Goal: Task Accomplishment & Management: Complete application form

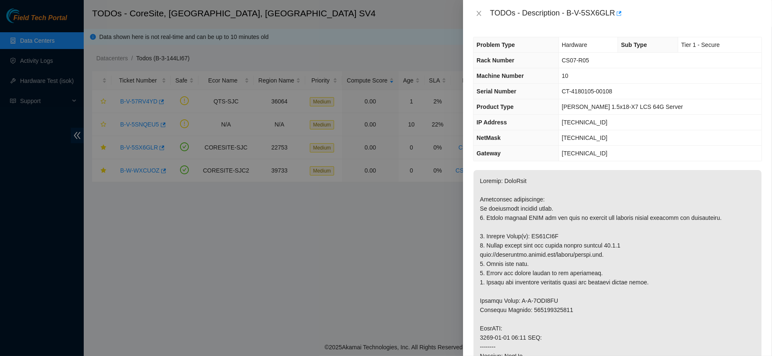
click at [580, 131] on td "[TECHNICAL_ID]" at bounding box center [659, 137] width 203 height 15
click at [481, 15] on icon "close" at bounding box center [479, 13] width 7 height 7
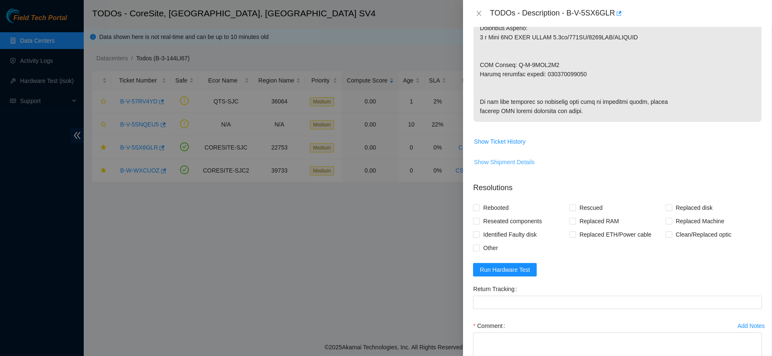
scroll to position [451, 0]
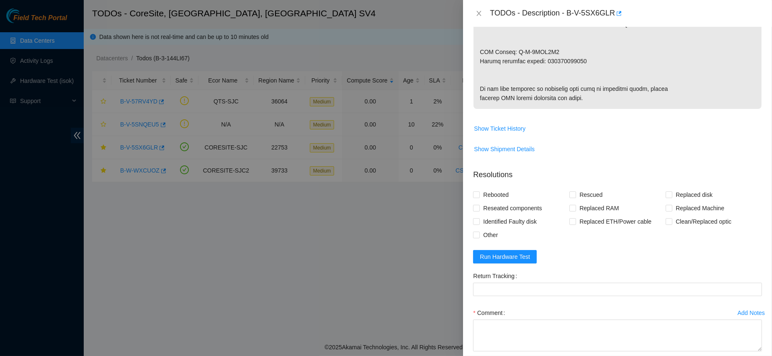
click at [484, 291] on form "Resolutions Rebooted Rescued Replaced disk Reseated components Replaced RAM Rep…" at bounding box center [617, 275] width 289 height 227
click at [503, 261] on span "Run Hardware Test" at bounding box center [505, 256] width 50 height 9
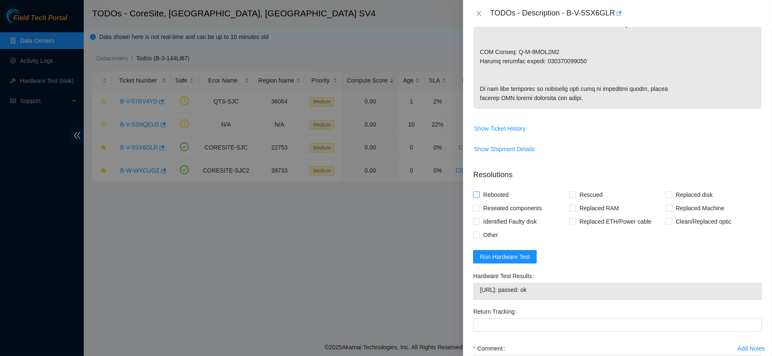
click at [499, 201] on span "Rebooted" at bounding box center [496, 194] width 32 height 13
click at [479, 197] on input "Rebooted" at bounding box center [476, 194] width 6 height 6
checkbox input "true"
click at [587, 201] on span "Rescued" at bounding box center [591, 194] width 30 height 13
click at [575, 197] on input "Rescued" at bounding box center [572, 194] width 6 height 6
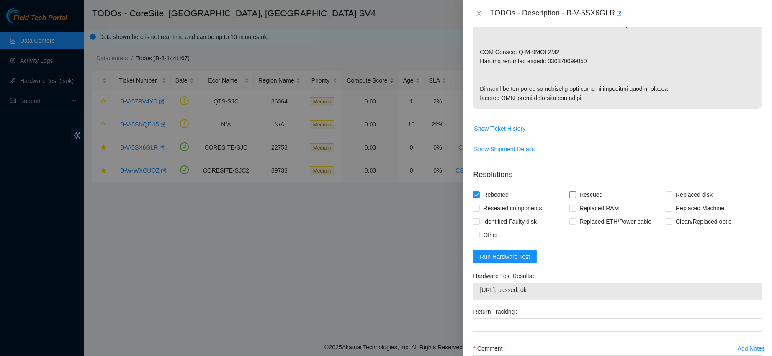
checkbox input "true"
click at [673, 201] on span "Replaced disk" at bounding box center [694, 194] width 44 height 13
click at [672, 197] on input "Replaced disk" at bounding box center [669, 194] width 6 height 6
checkbox input "true"
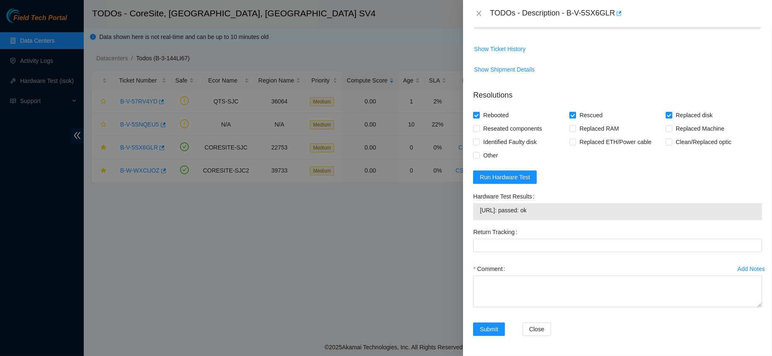
scroll to position [574, 0]
click at [539, 279] on textarea "Comment" at bounding box center [617, 291] width 289 height 32
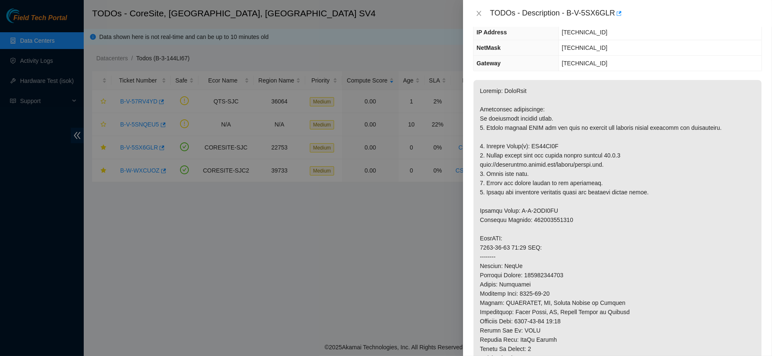
scroll to position [0, 0]
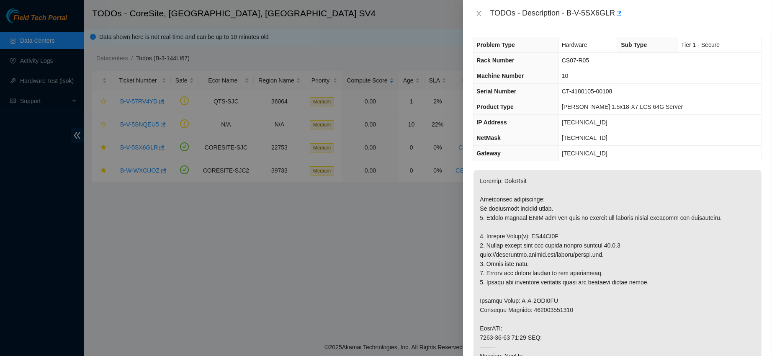
copy p "ZC14YR3S"
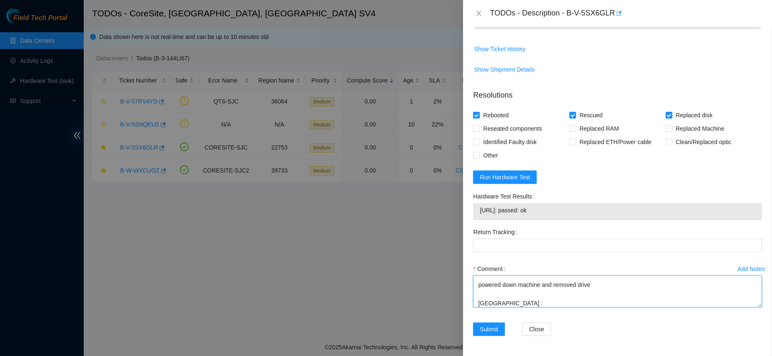
click at [516, 302] on textarea "contacted nocc to confirm that ticket was safe verified s/n on machine connecte…" at bounding box center [617, 291] width 289 height 32
paste textarea "ZC14YR3S"
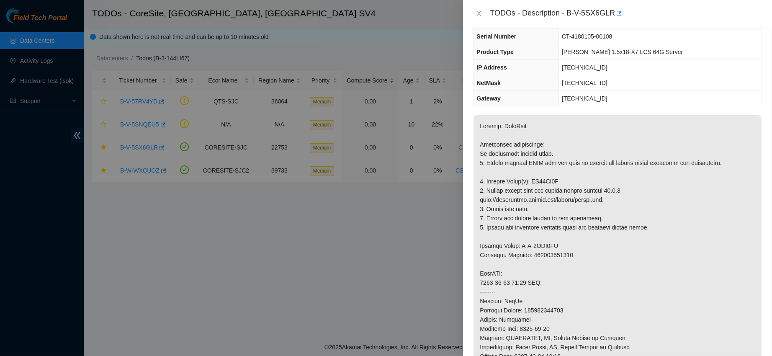
scroll to position [0, 0]
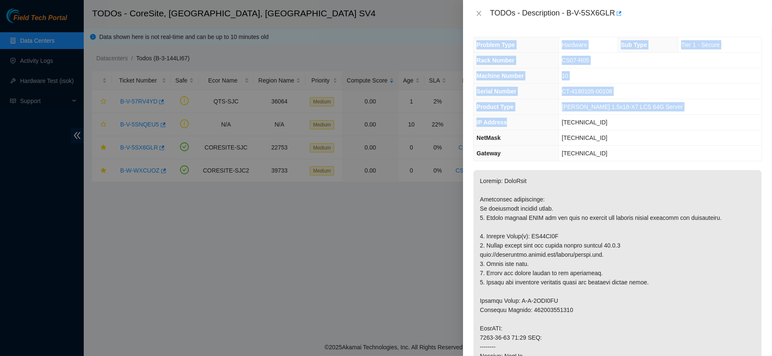
drag, startPoint x: 472, startPoint y: 61, endPoint x: 517, endPoint y: 124, distance: 77.5
click at [517, 124] on div "Problem Type Hardware Sub Type Tier 1 - Secure Rack Number CS07-R05 Machine Num…" at bounding box center [617, 191] width 309 height 329
click at [477, 62] on span "Rack Number" at bounding box center [495, 60] width 38 height 7
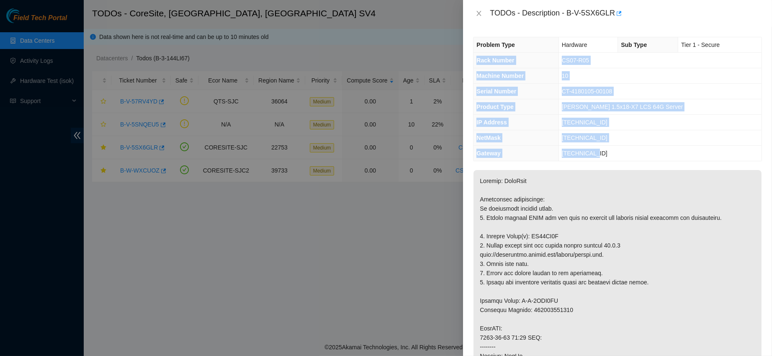
drag, startPoint x: 477, startPoint y: 62, endPoint x: 587, endPoint y: 157, distance: 144.9
click at [587, 157] on tbody "Problem Type Hardware Sub Type Tier 1 - Secure Rack Number CS07-R05 Machine Num…" at bounding box center [618, 99] width 288 height 124
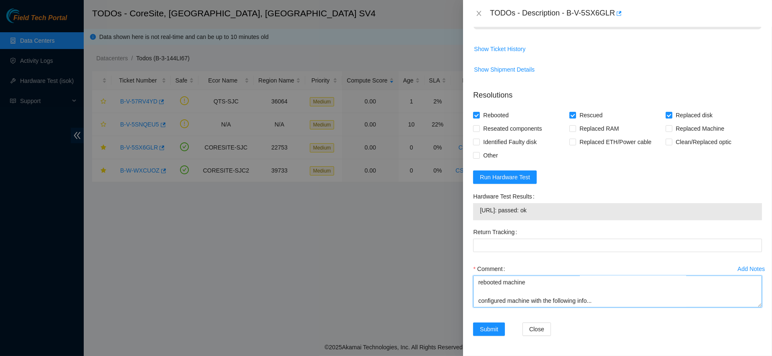
click at [501, 301] on textarea "contacted nocc to confirm that ticket was safe verified s/n on machine connecte…" at bounding box center [617, 291] width 289 height 32
paste textarea "Rack Number CS07-R05 Machine Number 10 Serial Number CT-4180105-00108 Product T…"
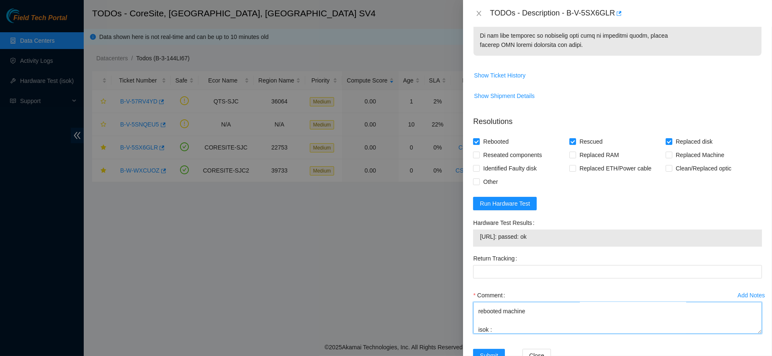
scroll to position [538, 0]
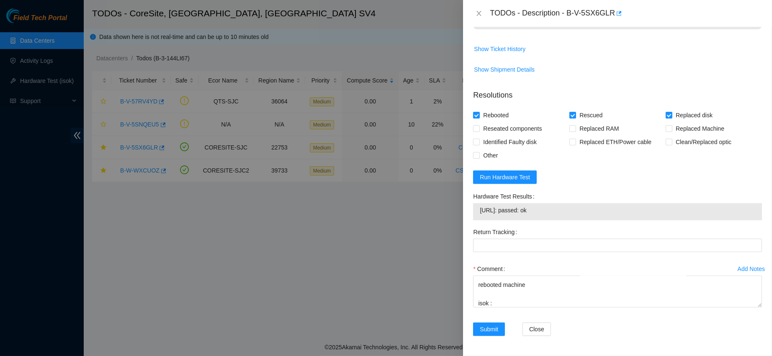
click at [515, 220] on div "[URL]: passed: ok" at bounding box center [617, 211] width 289 height 17
click at [502, 215] on span "[URL]: passed: ok" at bounding box center [617, 210] width 275 height 9
copy span "[URL]: passed: ok"
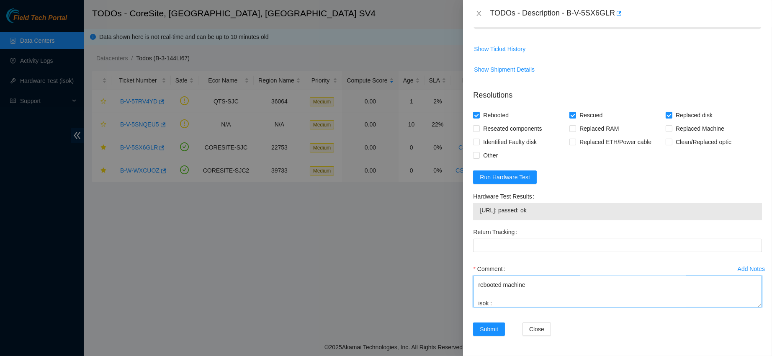
click at [505, 307] on textarea "contacted nocc to confirm that ticket was safe verified s/n on machine connecte…" at bounding box center [617, 291] width 289 height 32
paste textarea "[URL]: passed: ok"
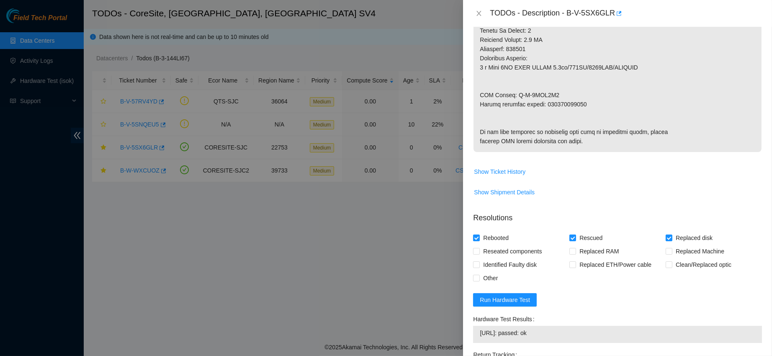
scroll to position [400, 0]
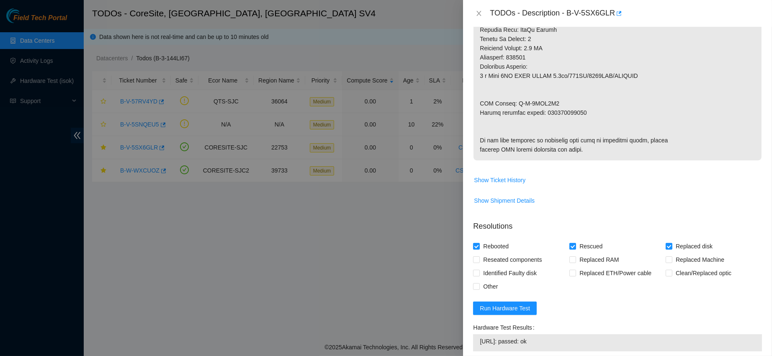
copy p "RMA Return: B-V-5SXG6N7 R"
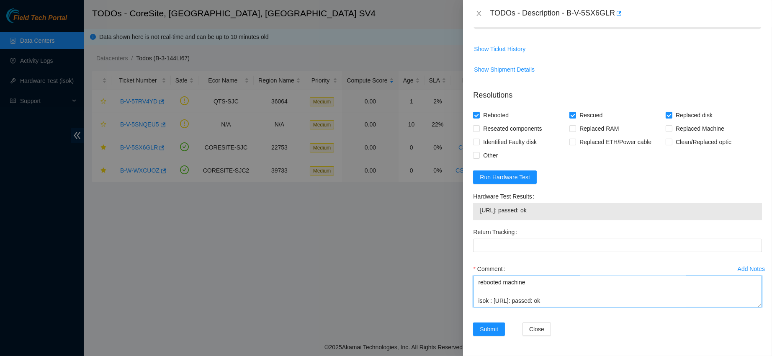
click at [492, 299] on textarea "contacted nocc to confirm that ticket was safe verified s/n on machine connecte…" at bounding box center [617, 291] width 289 height 32
paste textarea "RMA Return: B-V-5SXG6N7 R"
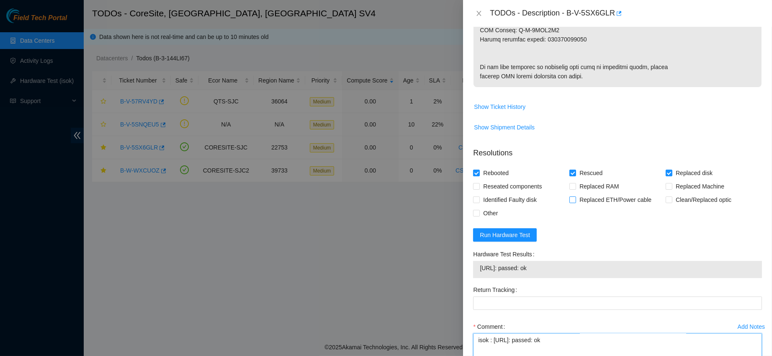
scroll to position [464, 0]
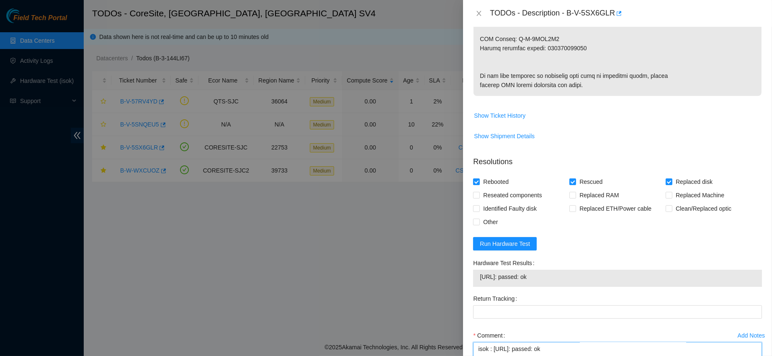
type textarea "contacted nocc to confirm that ticket was safe verified s/n on machine connecte…"
copy p "425421605767"
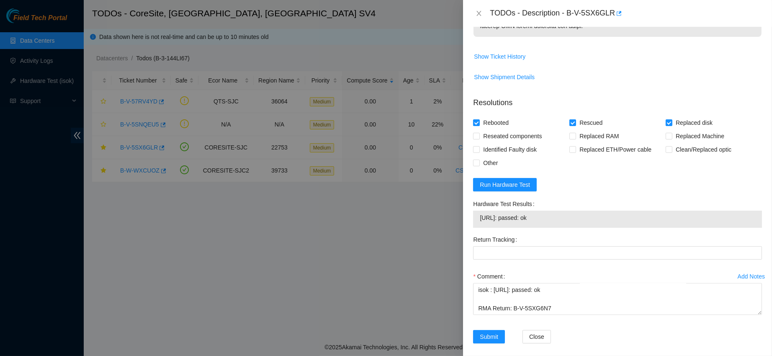
scroll to position [536, 0]
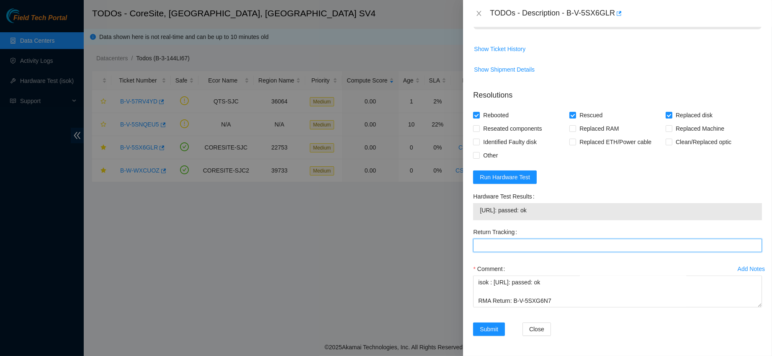
click at [509, 252] on Tracking "Return Tracking" at bounding box center [617, 245] width 289 height 13
paste Tracking "425421605767"
type Tracking "425421605767"
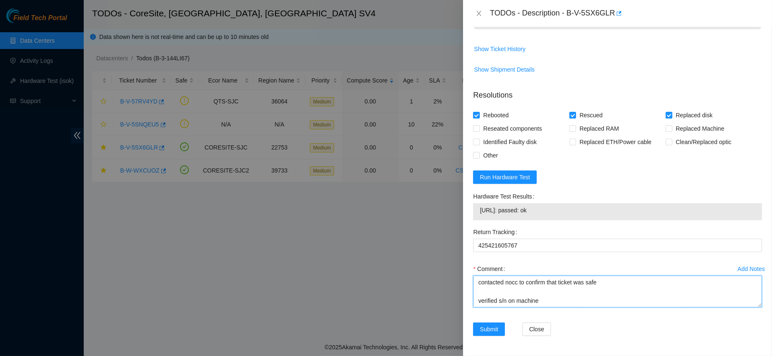
drag, startPoint x: 556, startPoint y: 293, endPoint x: 474, endPoint y: 233, distance: 101.2
click at [474, 233] on form "Resolutions Rebooted Rescued Replaced disk Reseated components Replaced RAM Rep…" at bounding box center [617, 214] width 289 height 263
click at [594, 259] on div "Return Tracking 425421605767" at bounding box center [618, 243] width 296 height 37
click at [490, 330] on span "Submit" at bounding box center [489, 328] width 18 height 9
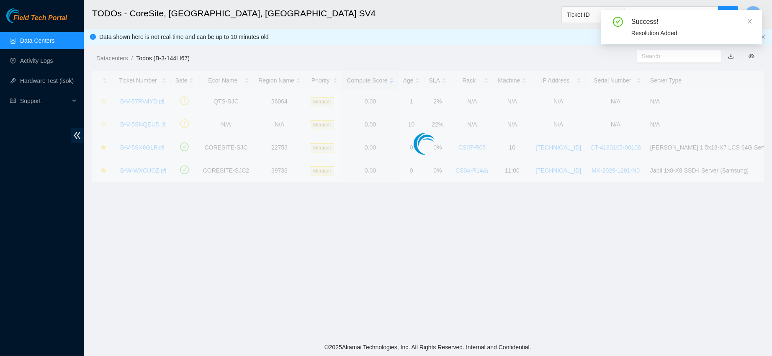
scroll to position [237, 0]
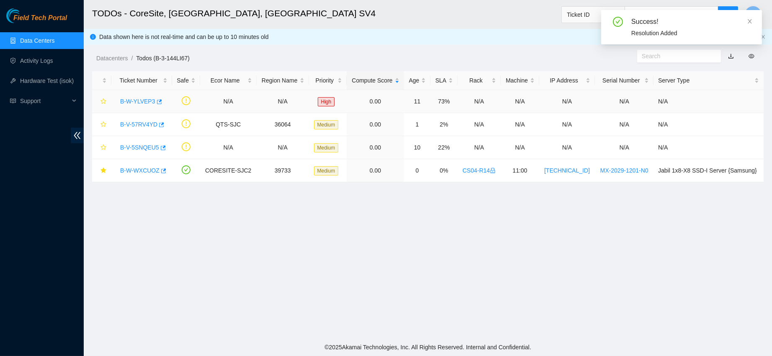
click at [135, 102] on link "B-W-YLVEP3" at bounding box center [137, 101] width 35 height 7
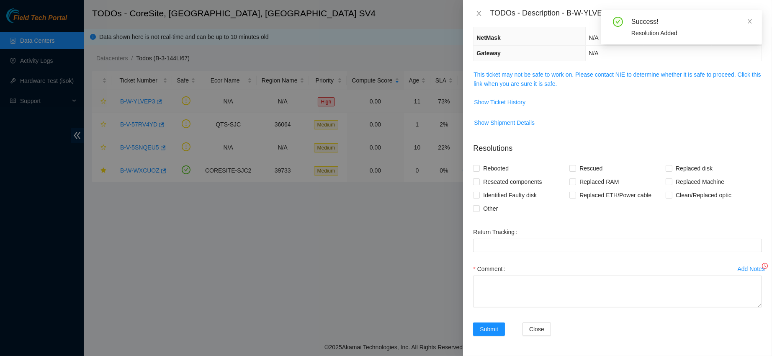
scroll to position [106, 0]
click at [509, 98] on span "Show Ticket History" at bounding box center [499, 102] width 51 height 9
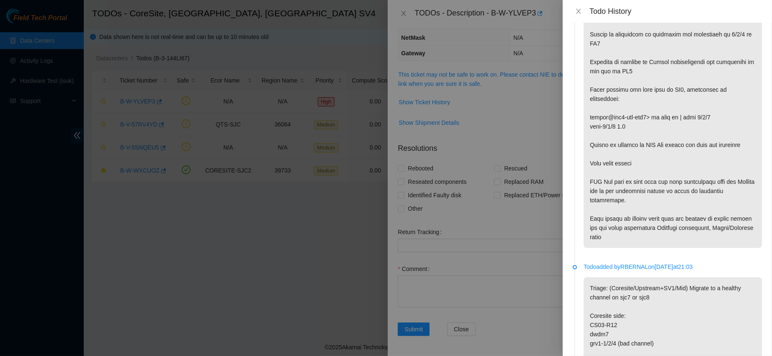
scroll to position [903, 0]
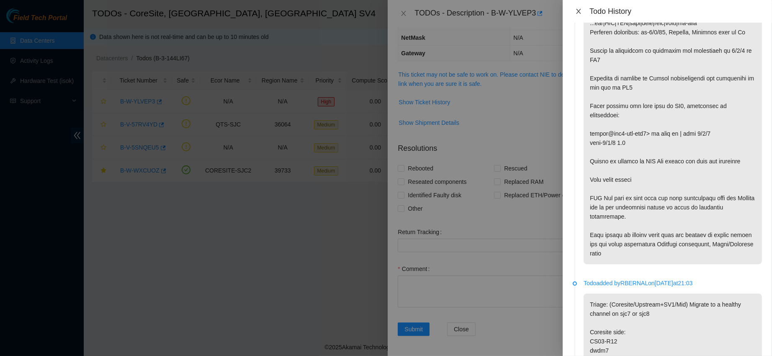
click at [579, 14] on icon "close" at bounding box center [578, 11] width 7 height 7
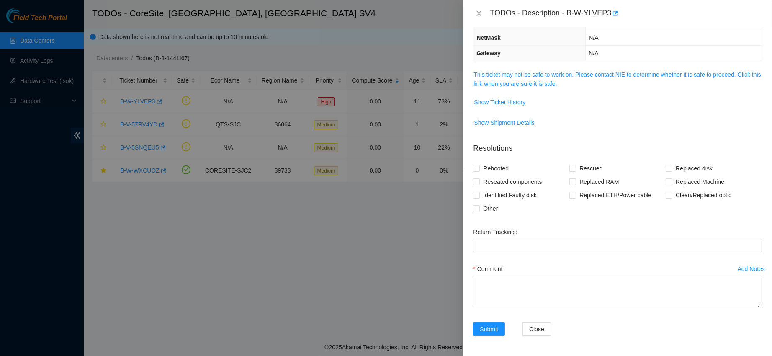
click at [477, 8] on div "TODOs - Description - B-W-YLVEP3" at bounding box center [617, 13] width 289 height 13
click at [477, 10] on button "Close" at bounding box center [479, 14] width 12 height 8
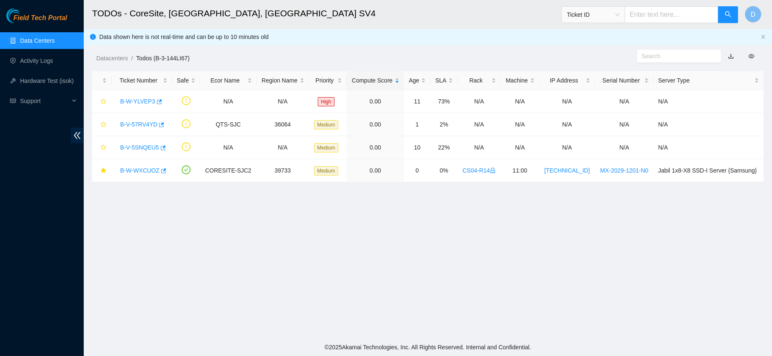
scroll to position [143, 0]
click at [137, 124] on link "B-V-57RV4YD" at bounding box center [138, 124] width 37 height 7
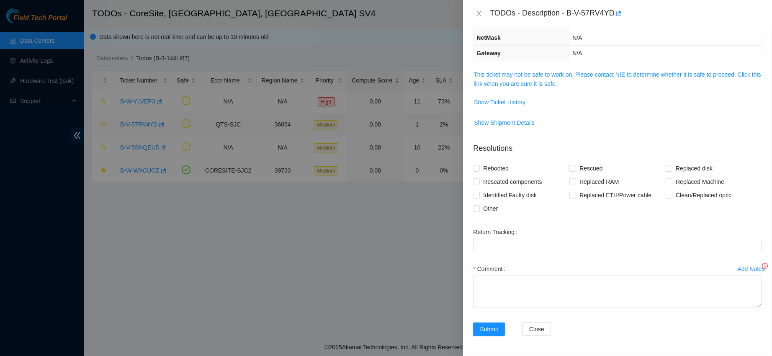
scroll to position [106, 0]
click at [495, 104] on td "Show Ticket History" at bounding box center [617, 105] width 289 height 21
click at [499, 103] on td "Show Ticket History" at bounding box center [617, 105] width 289 height 21
click at [507, 98] on span "Show Ticket History" at bounding box center [499, 102] width 51 height 9
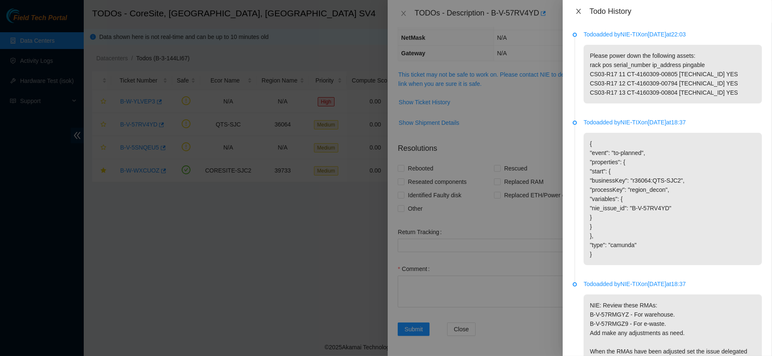
click at [580, 8] on icon "close" at bounding box center [578, 11] width 7 height 7
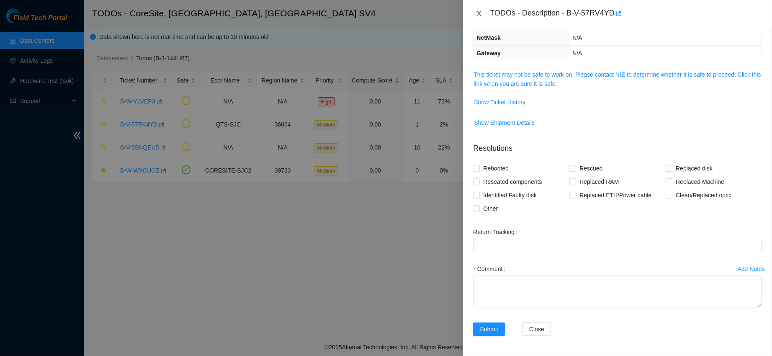
click at [481, 13] on icon "close" at bounding box center [479, 13] width 7 height 7
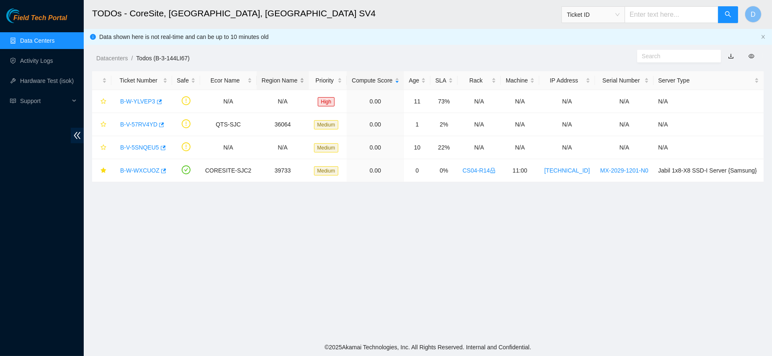
scroll to position [143, 0]
click at [140, 170] on link "B-W-WXCUOZ" at bounding box center [139, 170] width 39 height 7
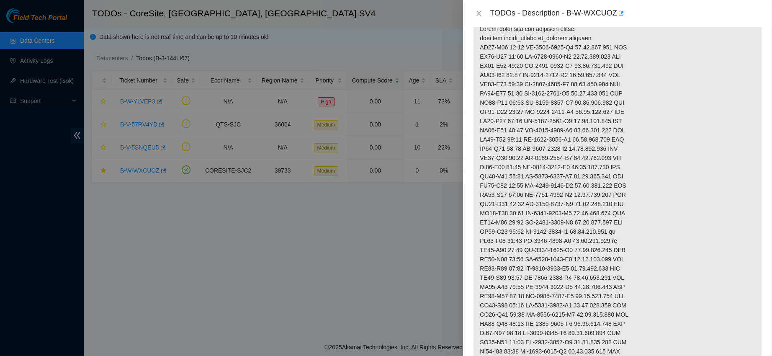
scroll to position [0, 0]
